Goal: Transaction & Acquisition: Purchase product/service

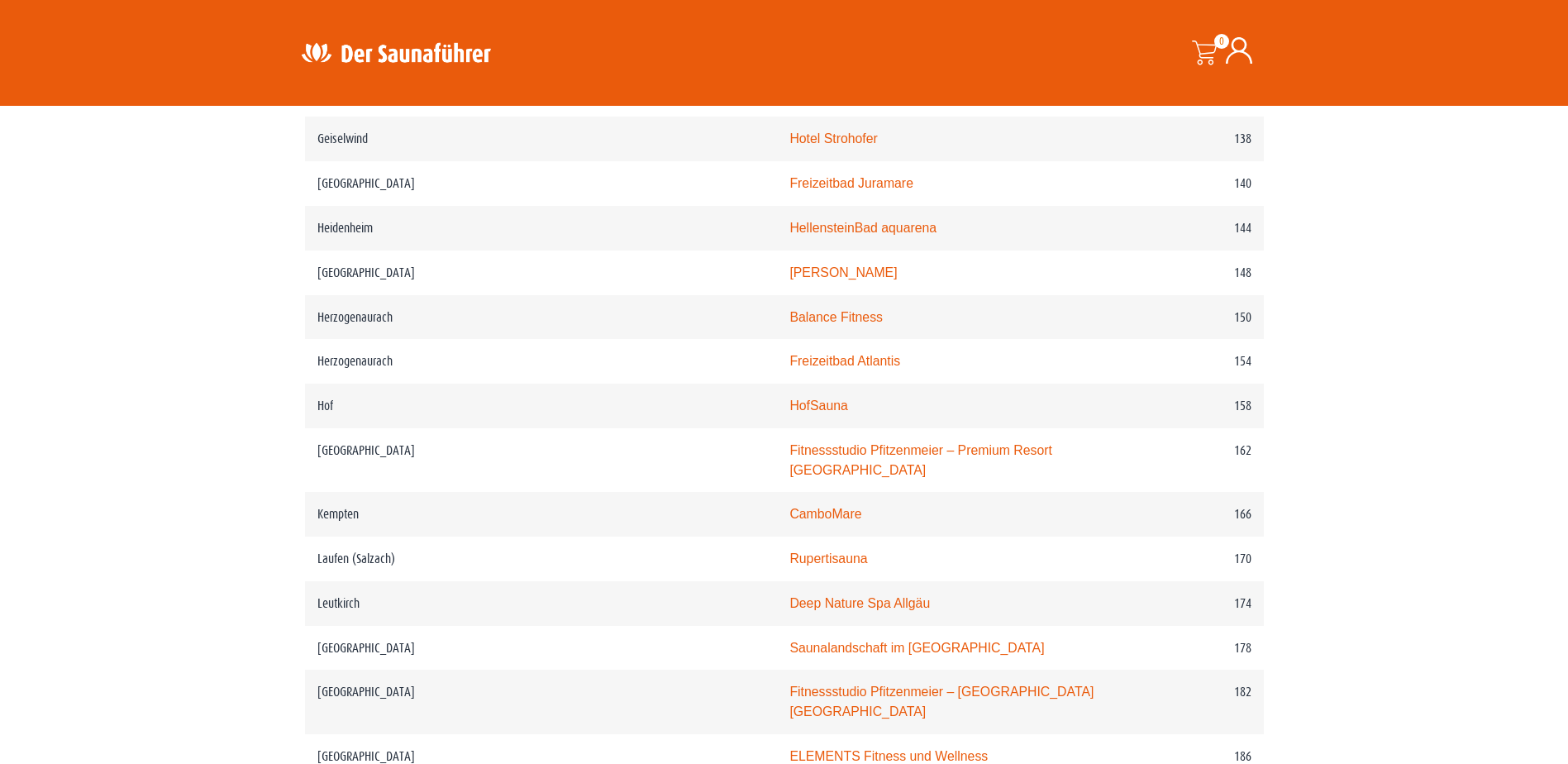
scroll to position [2233, 0]
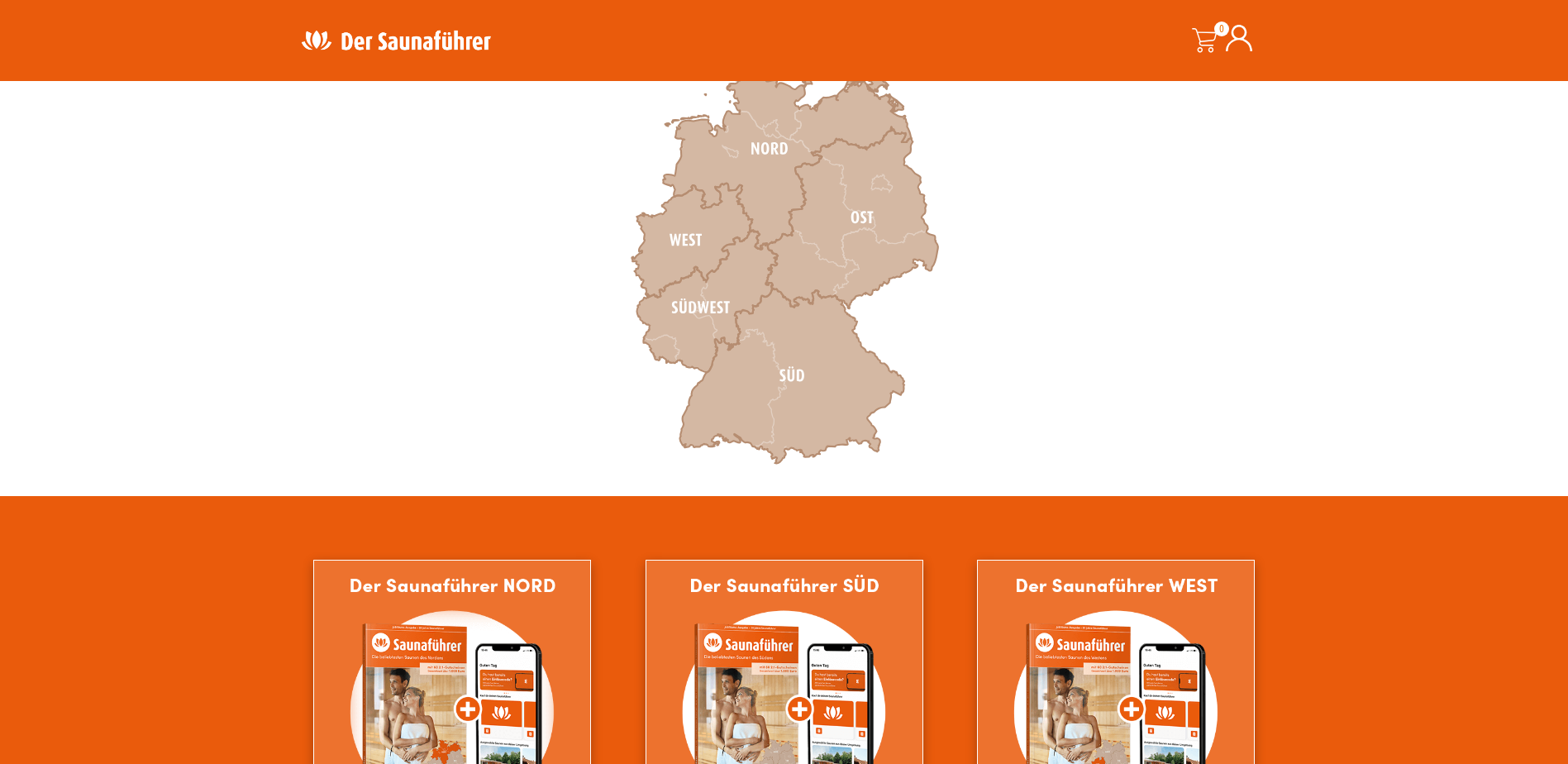
scroll to position [579, 0]
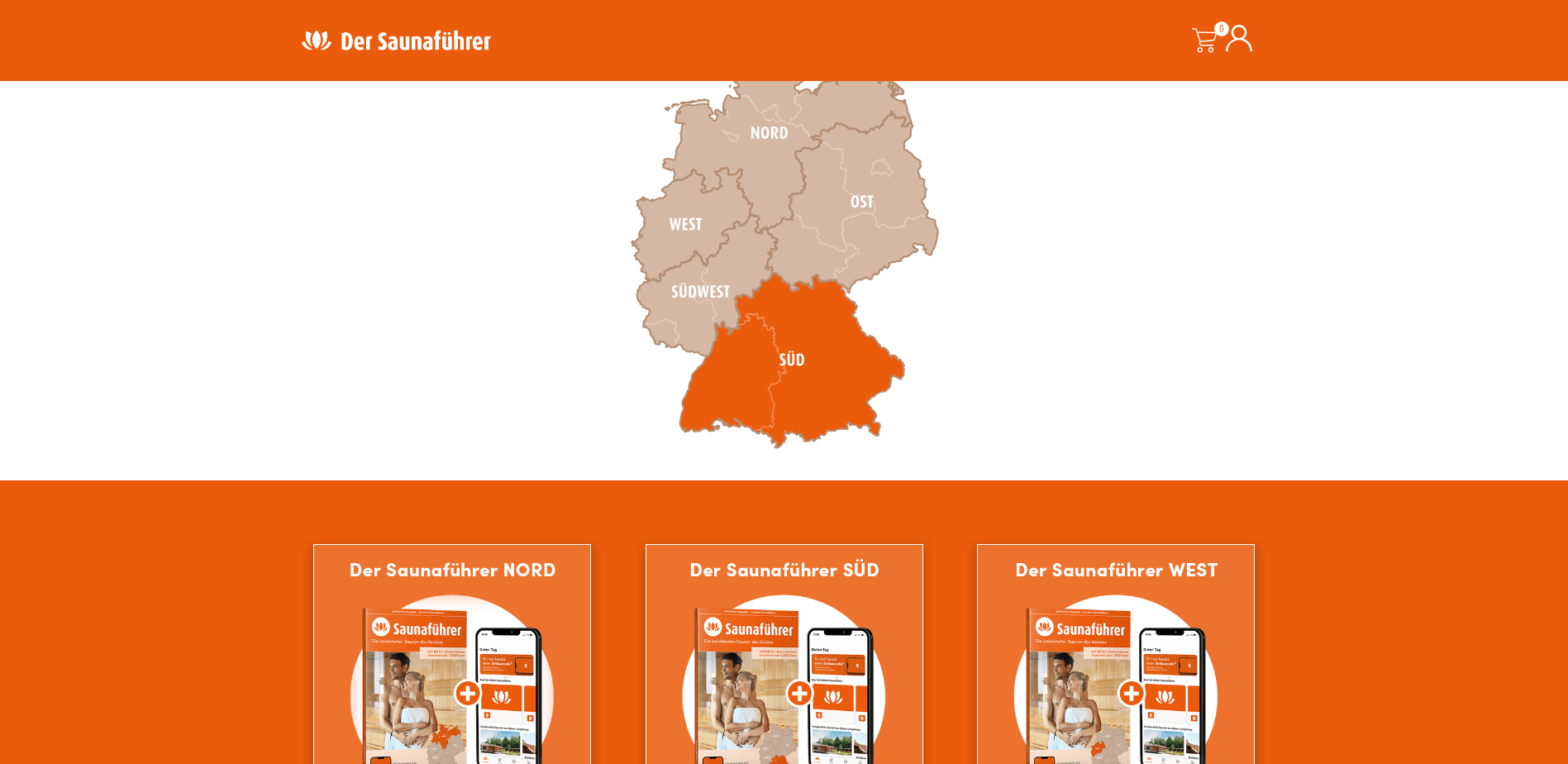
click at [803, 410] on icon at bounding box center [792, 361] width 225 height 176
